Goal: Information Seeking & Learning: Learn about a topic

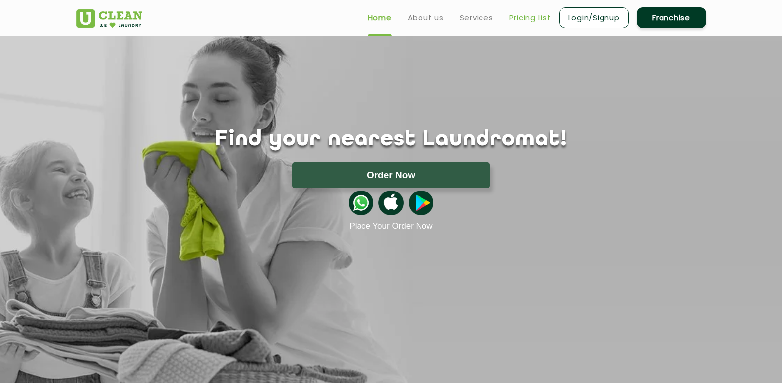
click at [528, 16] on link "Pricing List" at bounding box center [530, 18] width 42 height 12
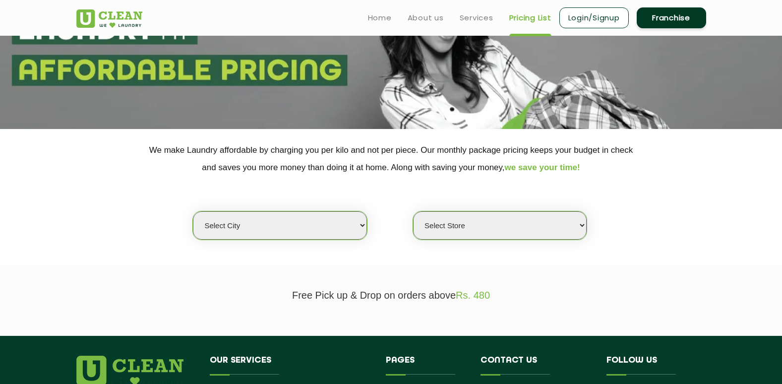
scroll to position [99, 0]
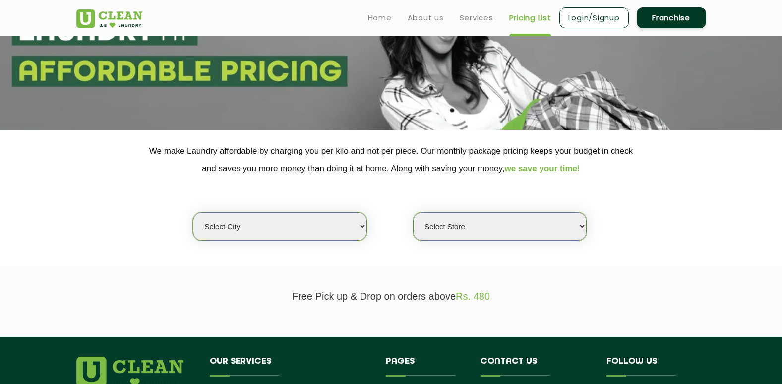
click at [358, 225] on select "Select city [GEOGRAPHIC_DATA] [GEOGRAPHIC_DATA] [GEOGRAPHIC_DATA] [GEOGRAPHIC_D…" at bounding box center [279, 226] width 173 height 28
select select "30"
click at [193, 212] on select "Select city [GEOGRAPHIC_DATA] [GEOGRAPHIC_DATA] [GEOGRAPHIC_DATA] [GEOGRAPHIC_D…" at bounding box center [279, 226] width 173 height 28
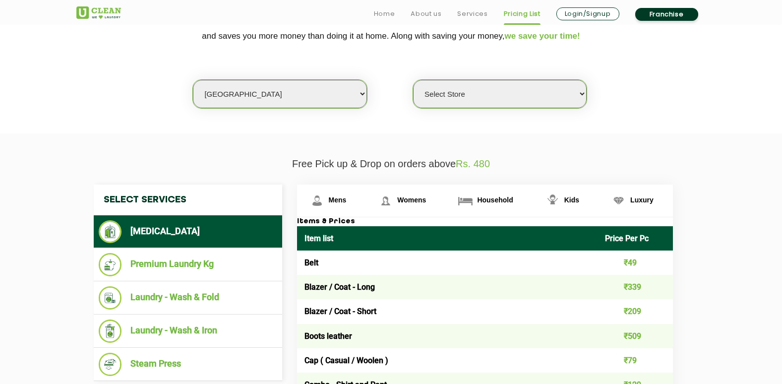
scroll to position [248, 0]
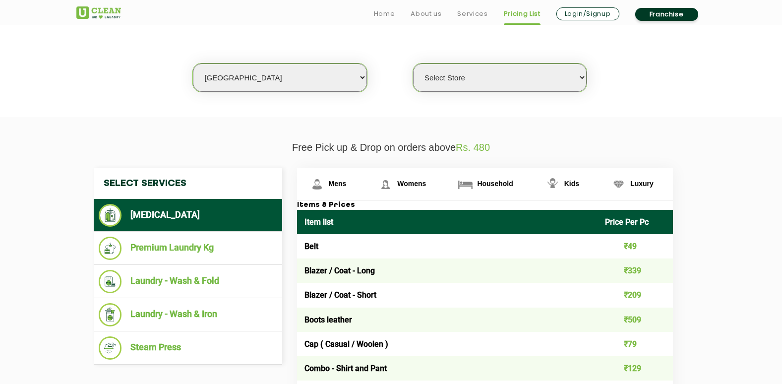
click at [578, 79] on select "Select Store [GEOGRAPHIC_DATA]" at bounding box center [499, 77] width 173 height 28
select select "421"
click at [413, 63] on select "Select Store [GEOGRAPHIC_DATA]" at bounding box center [499, 77] width 173 height 28
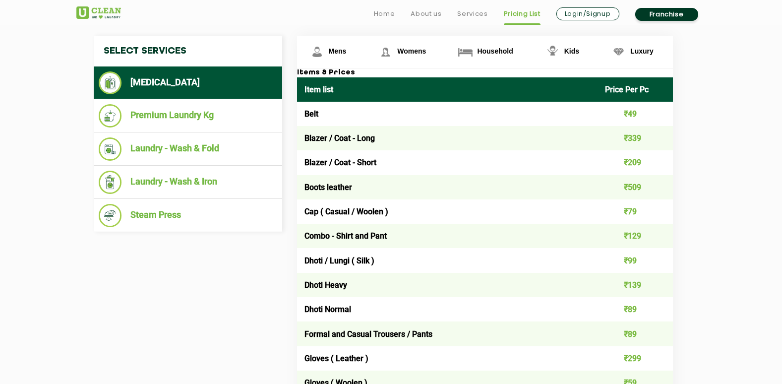
scroll to position [397, 0]
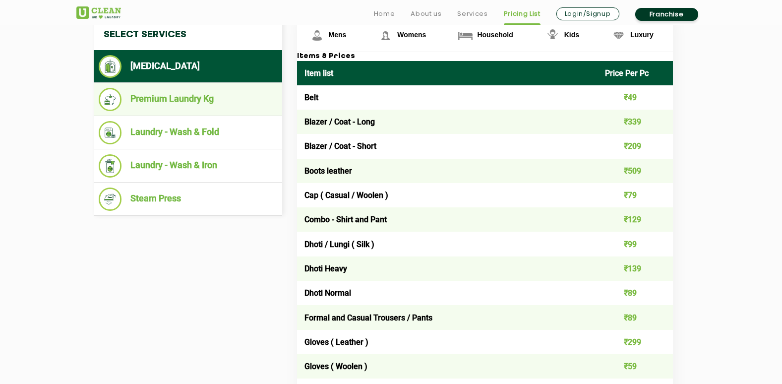
click at [161, 98] on li "Premium Laundry Kg" at bounding box center [188, 99] width 178 height 23
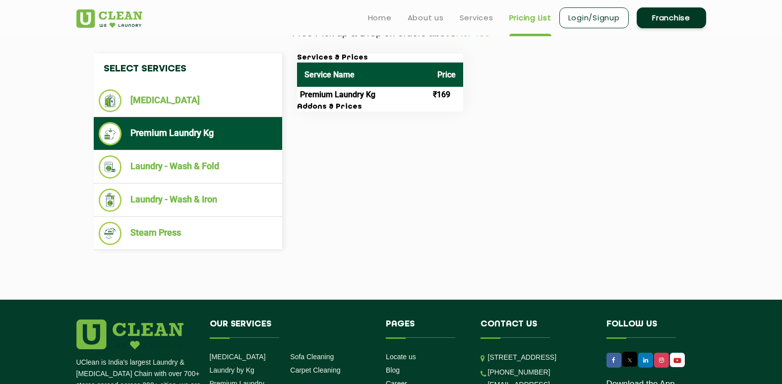
scroll to position [347, 0]
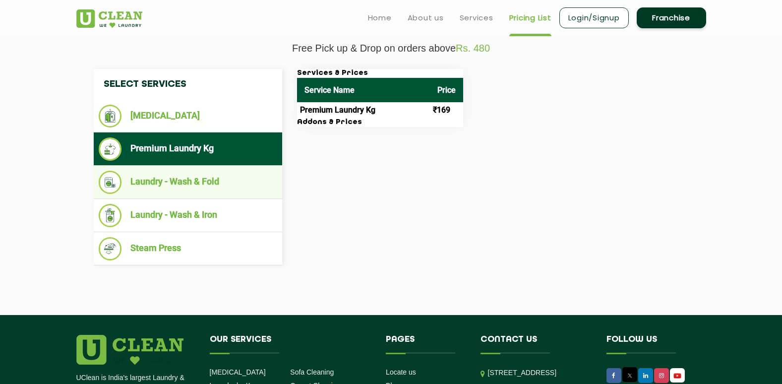
click at [189, 184] on li "Laundry - Wash & Fold" at bounding box center [188, 182] width 178 height 23
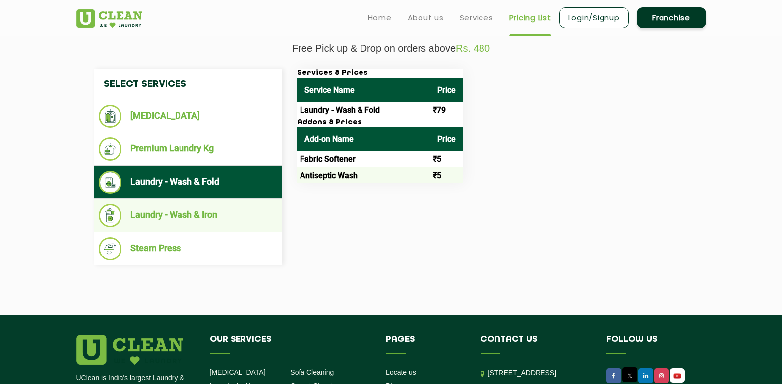
click at [188, 218] on li "Laundry - Wash & Iron" at bounding box center [188, 215] width 178 height 23
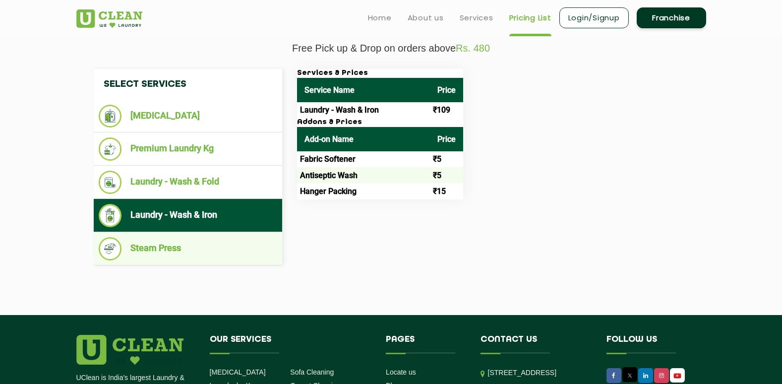
click at [152, 253] on li "Steam Press" at bounding box center [188, 248] width 178 height 23
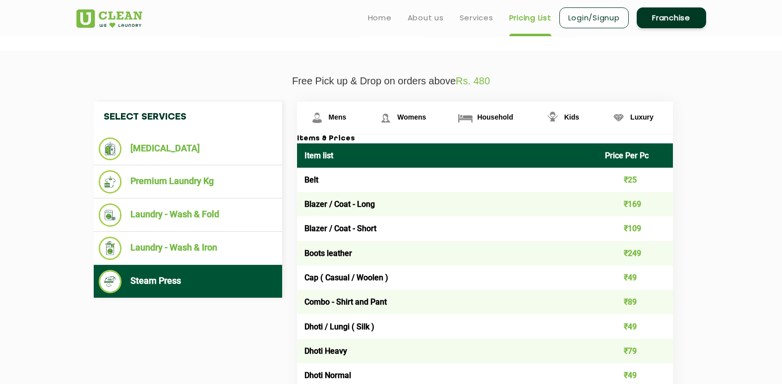
scroll to position [297, 0]
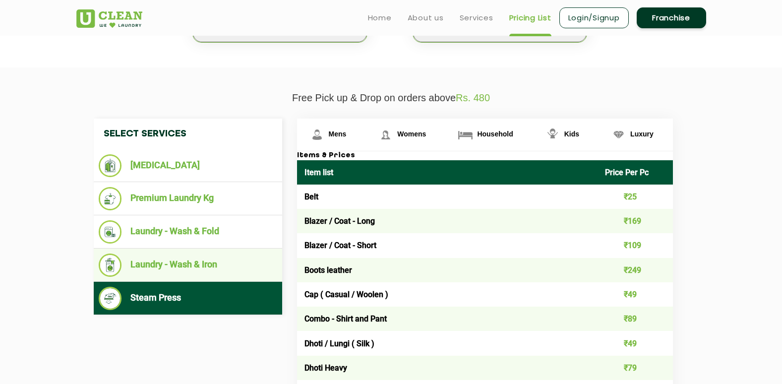
click at [153, 266] on li "Laundry - Wash & Iron" at bounding box center [188, 264] width 178 height 23
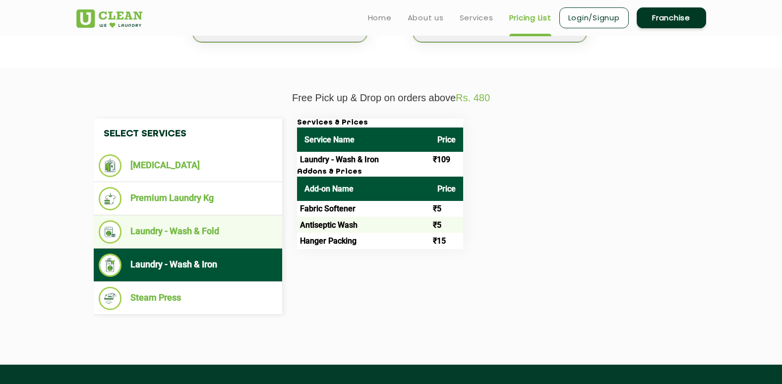
click at [177, 239] on li "Laundry - Wash & Fold" at bounding box center [188, 231] width 178 height 23
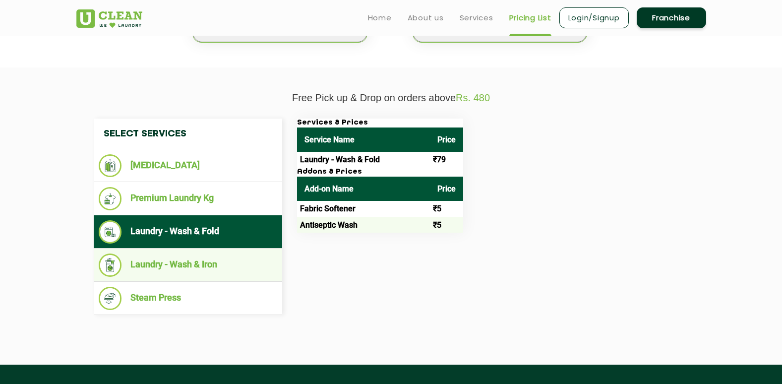
click at [175, 268] on li "Laundry - Wash & Iron" at bounding box center [188, 264] width 178 height 23
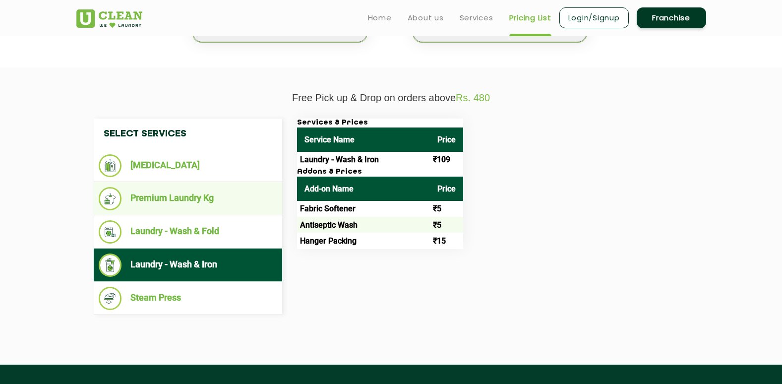
click at [166, 200] on li "Premium Laundry Kg" at bounding box center [188, 198] width 178 height 23
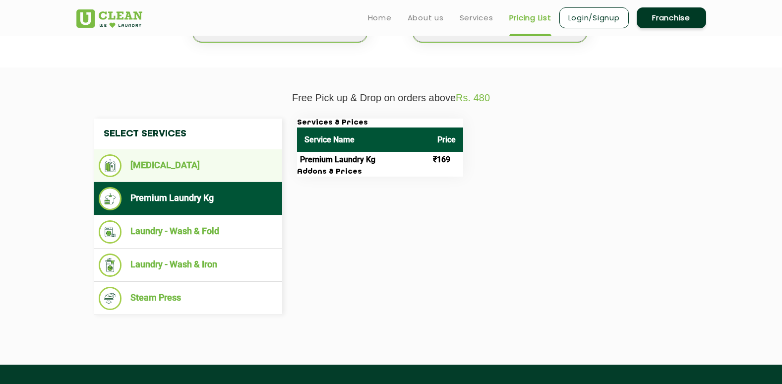
click at [154, 172] on li "[MEDICAL_DATA]" at bounding box center [188, 165] width 178 height 23
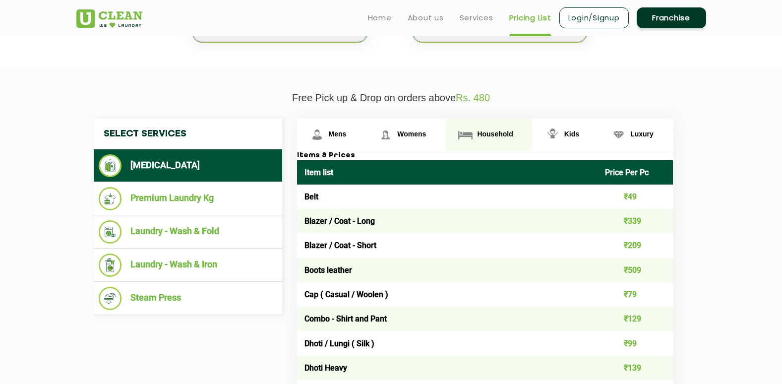
click at [478, 135] on span "Household" at bounding box center [495, 134] width 36 height 8
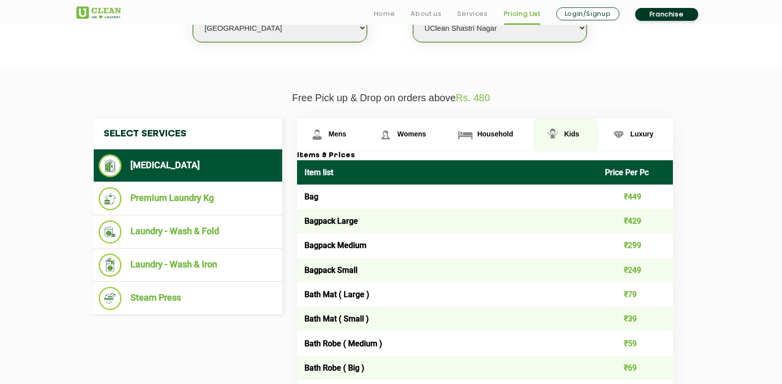
click at [570, 135] on span "Kids" at bounding box center [571, 134] width 15 height 8
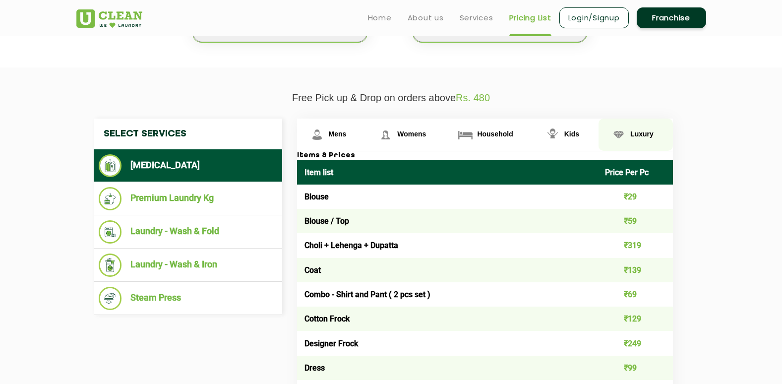
click at [647, 134] on span "Luxury" at bounding box center [641, 134] width 23 height 8
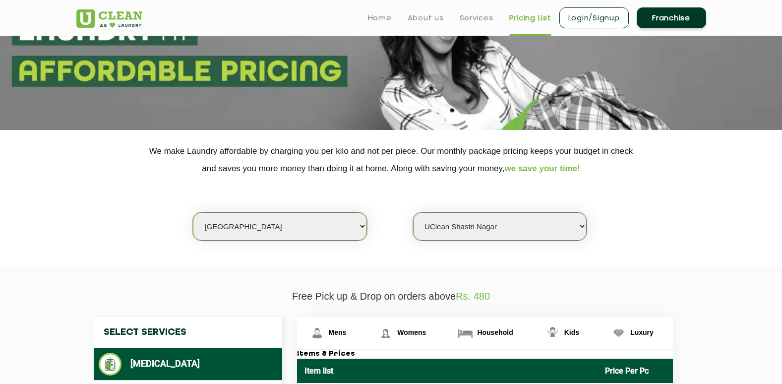
scroll to position [0, 0]
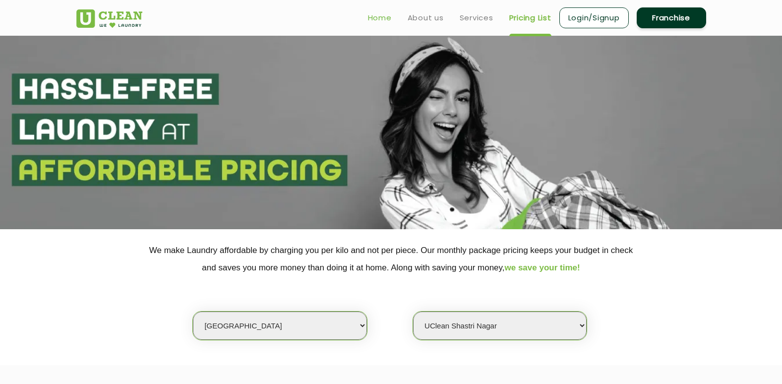
click at [385, 18] on link "Home" at bounding box center [380, 18] width 24 height 12
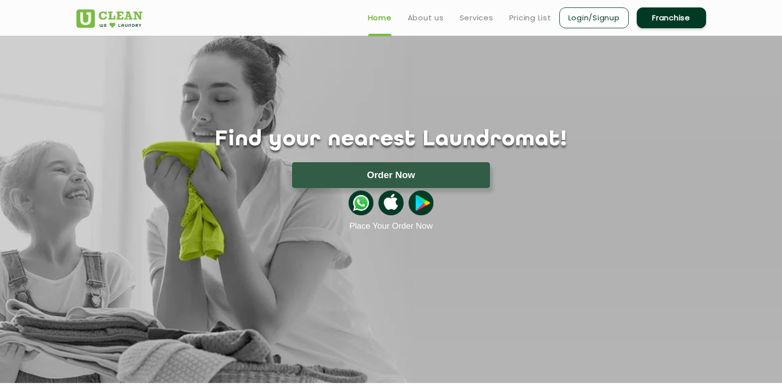
click at [432, 18] on link "About us" at bounding box center [425, 18] width 36 height 12
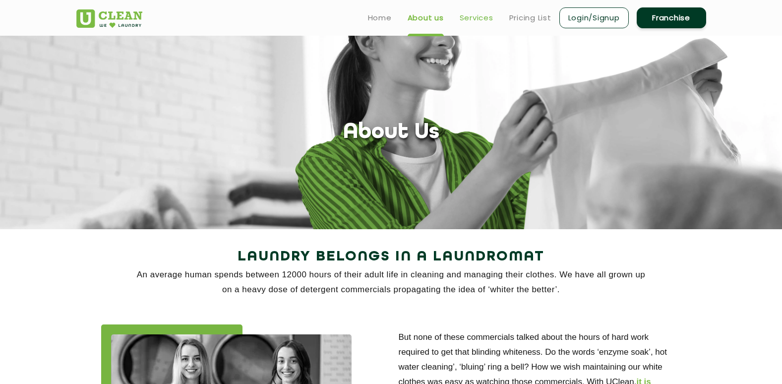
click at [470, 19] on link "Services" at bounding box center [476, 18] width 34 height 12
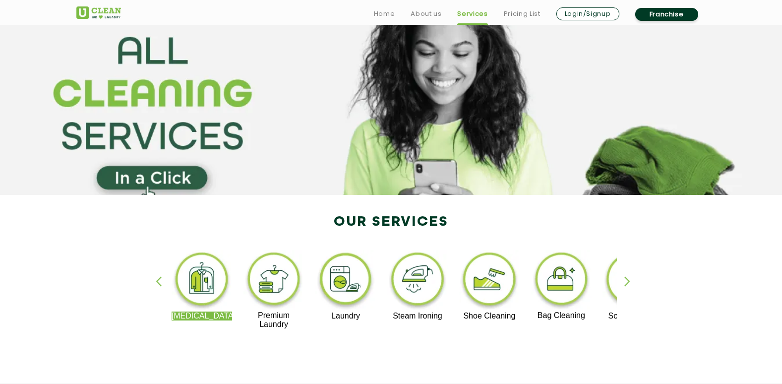
scroll to position [99, 0]
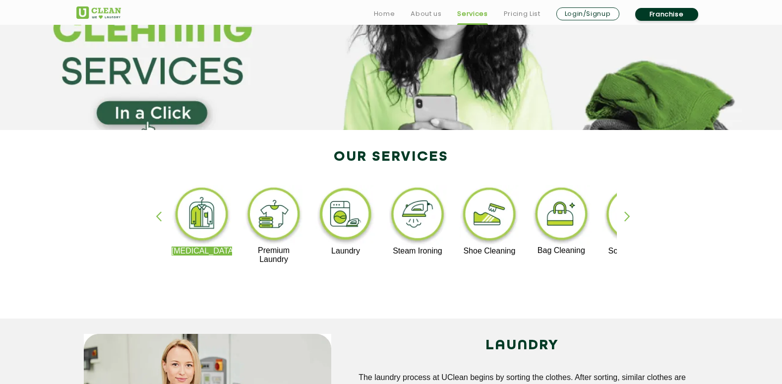
click at [494, 219] on img at bounding box center [489, 215] width 61 height 61
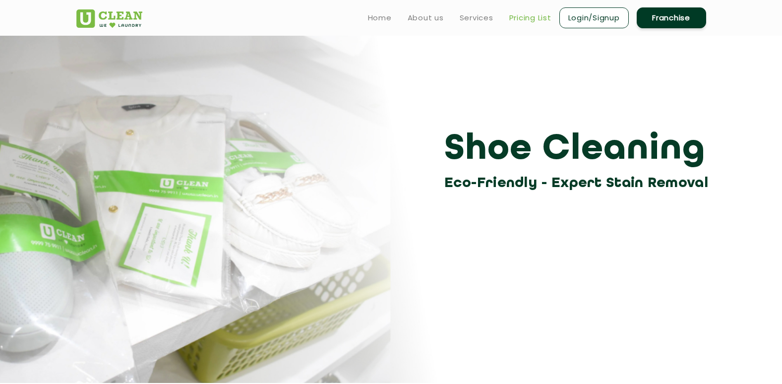
click at [516, 14] on link "Pricing List" at bounding box center [530, 18] width 42 height 12
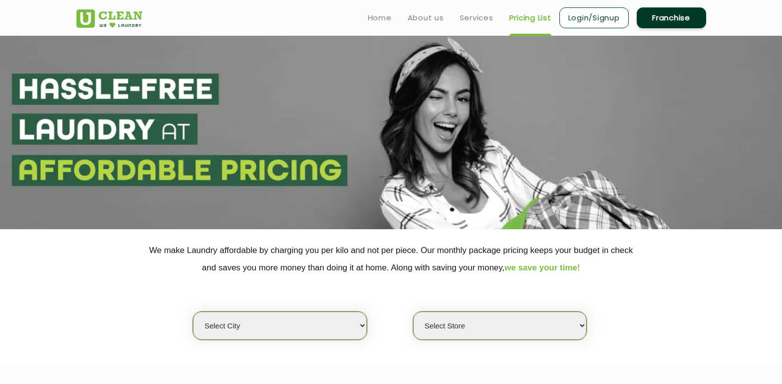
click at [348, 327] on select "Select city [GEOGRAPHIC_DATA] [GEOGRAPHIC_DATA] [GEOGRAPHIC_DATA] [GEOGRAPHIC_D…" at bounding box center [279, 325] width 173 height 28
click at [361, 326] on select "Select city [GEOGRAPHIC_DATA] [GEOGRAPHIC_DATA] [GEOGRAPHIC_DATA] [GEOGRAPHIC_D…" at bounding box center [279, 325] width 173 height 28
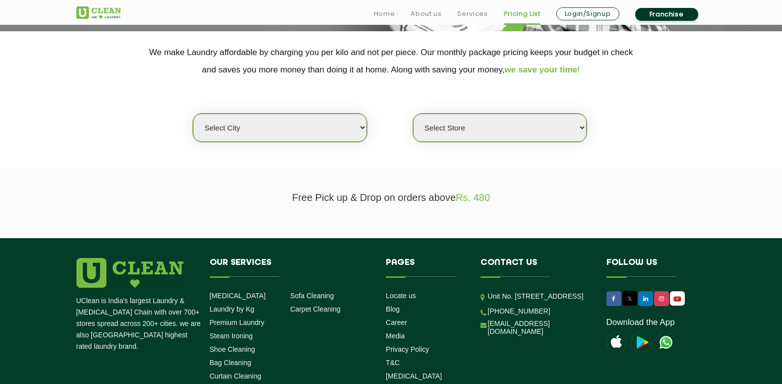
scroll to position [198, 0]
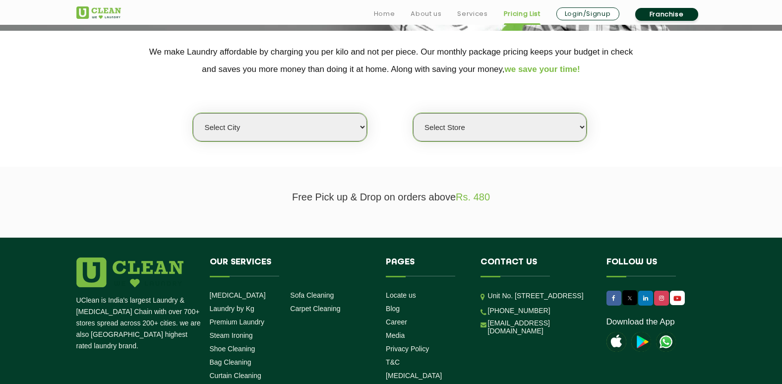
click at [362, 128] on select "Select city [GEOGRAPHIC_DATA] [GEOGRAPHIC_DATA] [GEOGRAPHIC_DATA] [GEOGRAPHIC_D…" at bounding box center [279, 127] width 173 height 28
select select "30"
click at [193, 113] on select "Select city [GEOGRAPHIC_DATA] [GEOGRAPHIC_DATA] [GEOGRAPHIC_DATA] [GEOGRAPHIC_D…" at bounding box center [279, 127] width 173 height 28
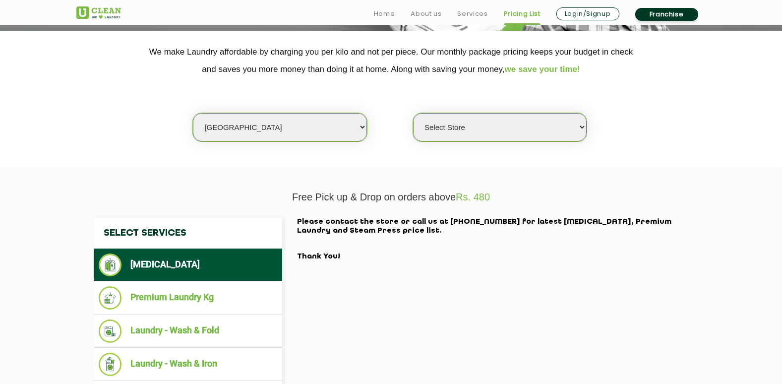
click at [573, 125] on select "Select Store [GEOGRAPHIC_DATA]" at bounding box center [499, 127] width 173 height 28
select select "421"
click at [413, 113] on select "Select Store [GEOGRAPHIC_DATA]" at bounding box center [499, 127] width 173 height 28
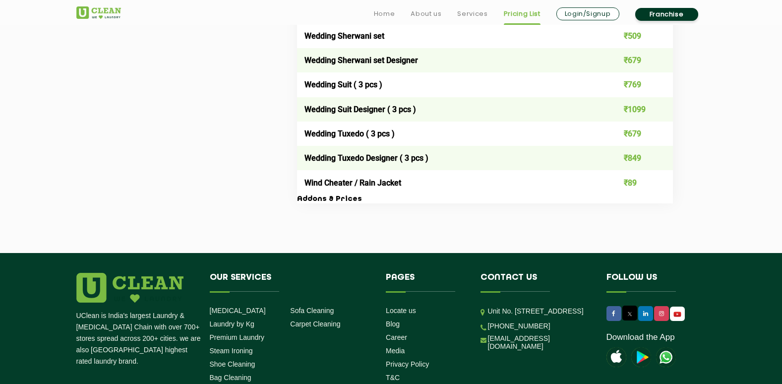
scroll to position [2082, 0]
